Goal: Browse casually

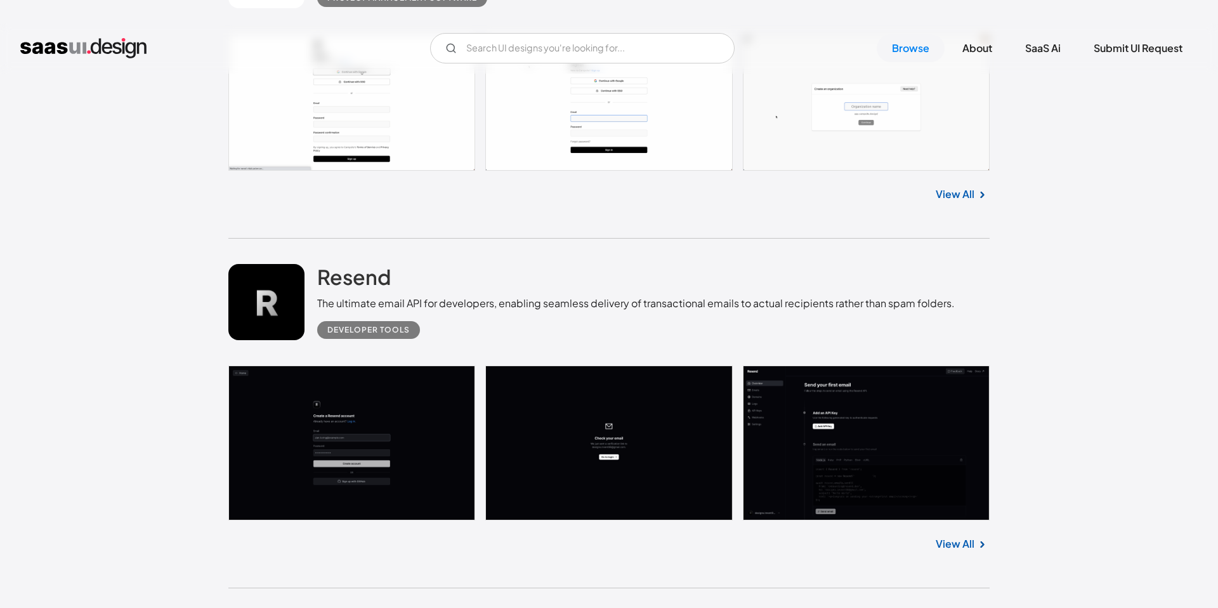
scroll to position [4710, 0]
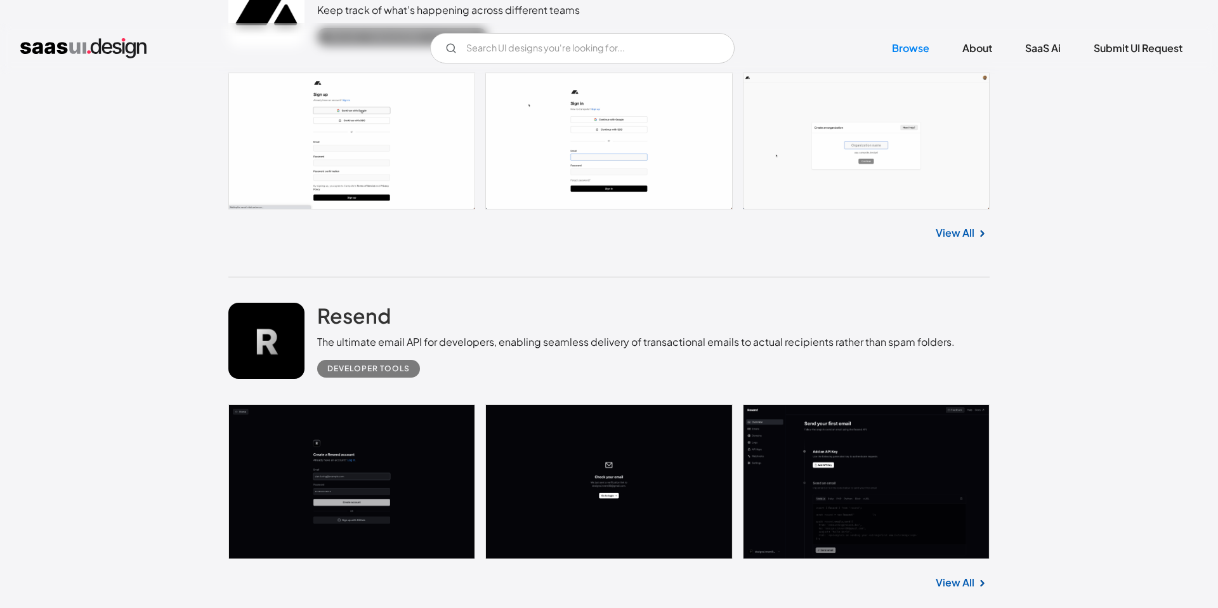
click at [430, 404] on link at bounding box center [608, 481] width 761 height 155
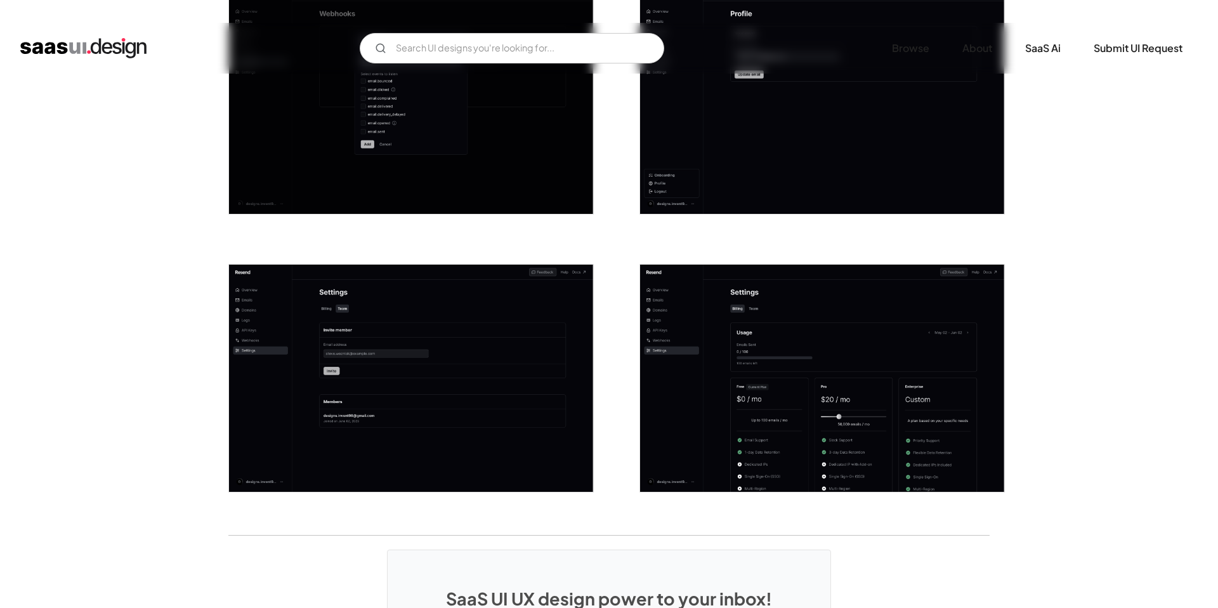
scroll to position [2070, 0]
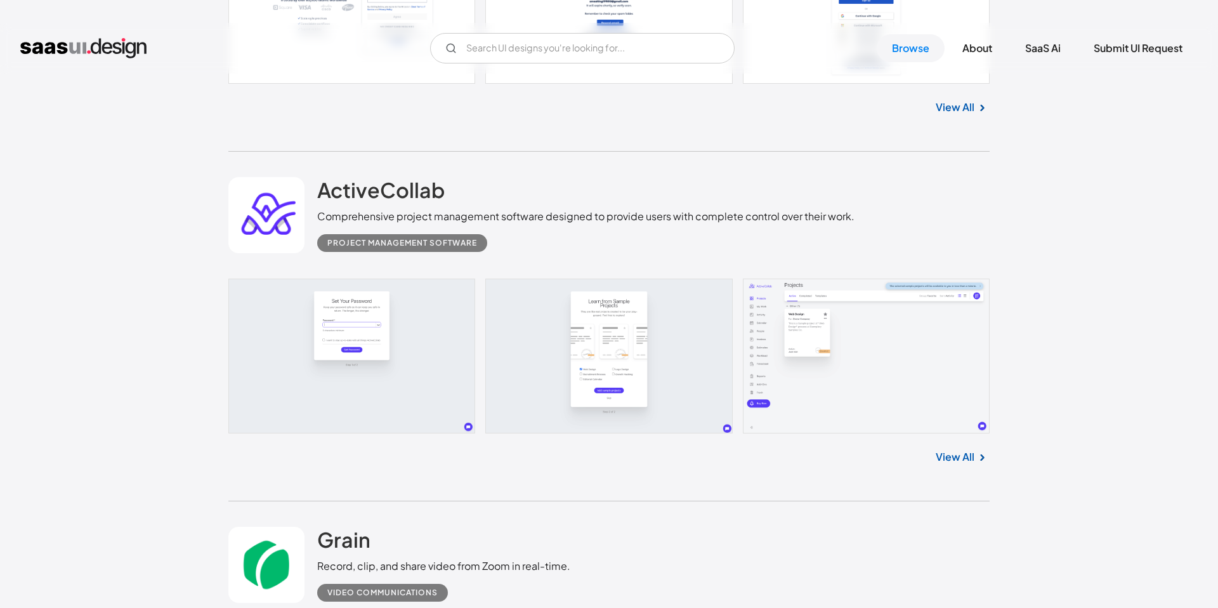
scroll to position [25260, 0]
